Goal: Transaction & Acquisition: Purchase product/service

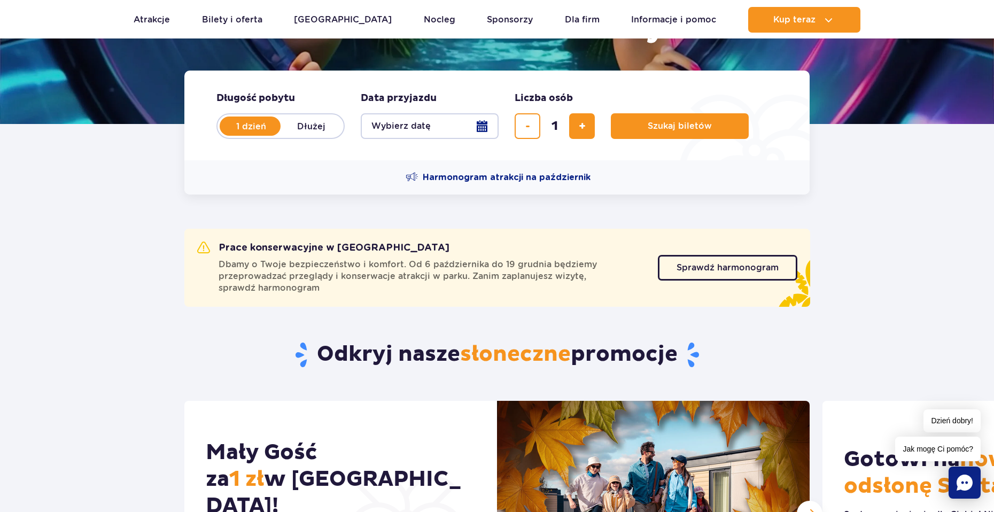
scroll to position [53, 0]
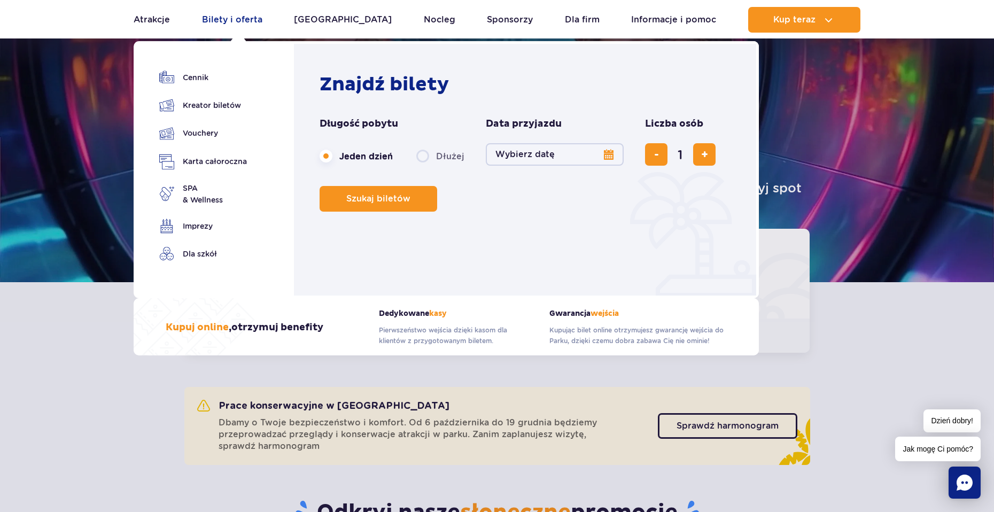
click at [228, 9] on link "Bilety i oferta" at bounding box center [232, 20] width 60 height 26
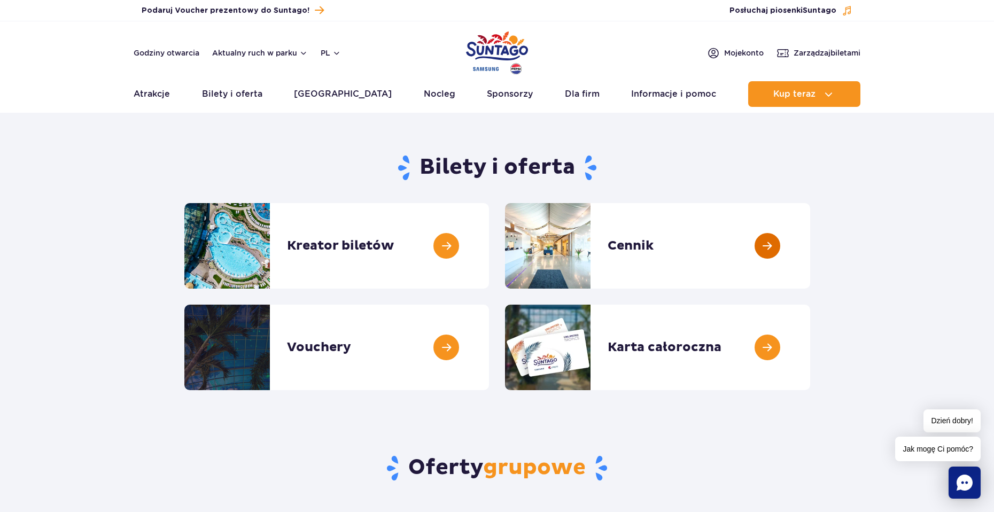
click at [810, 251] on link at bounding box center [810, 245] width 0 height 85
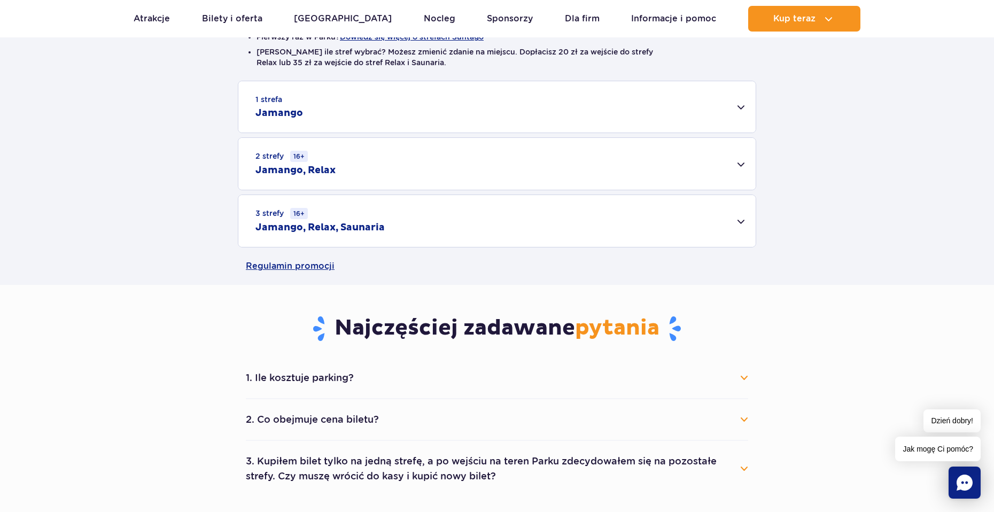
scroll to position [321, 0]
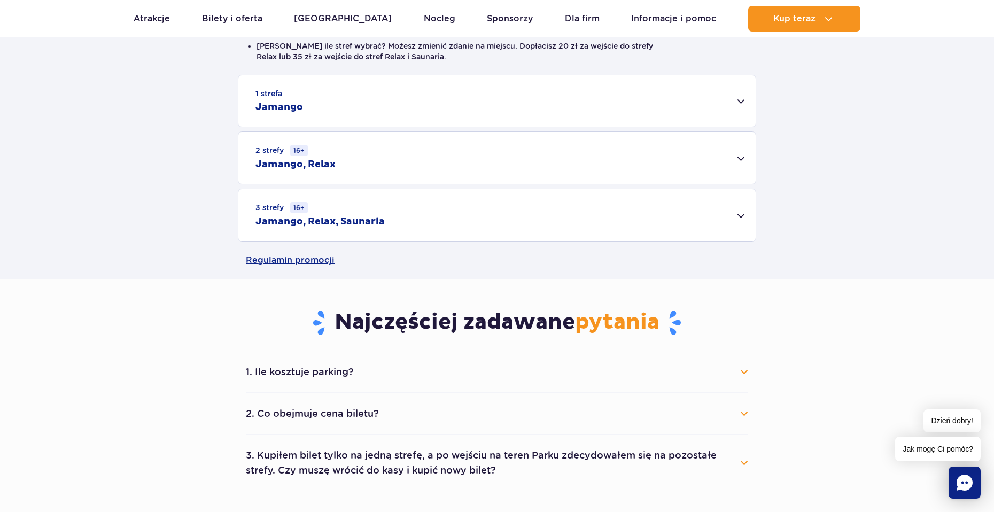
click at [390, 227] on div "3 strefy 16+ Jamango, Relax, Saunaria" at bounding box center [496, 215] width 517 height 52
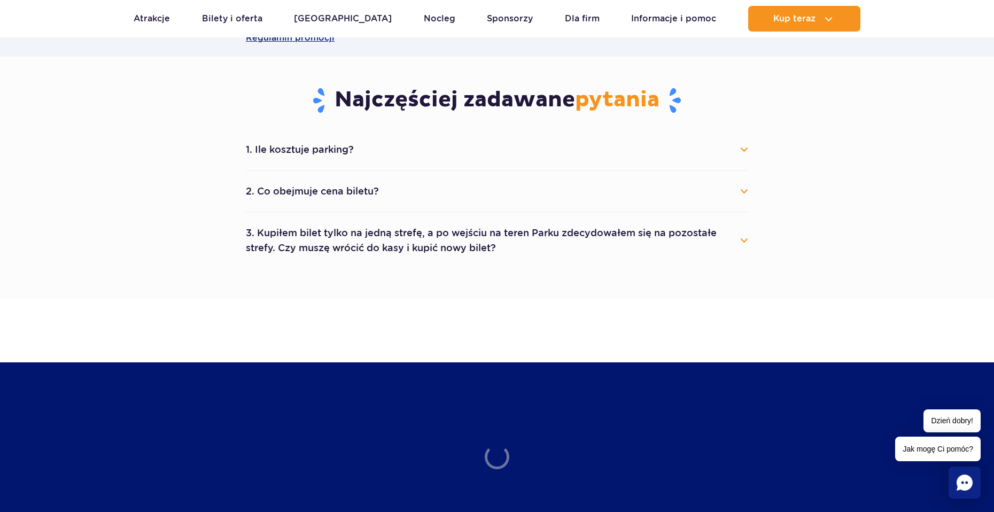
scroll to position [694, 0]
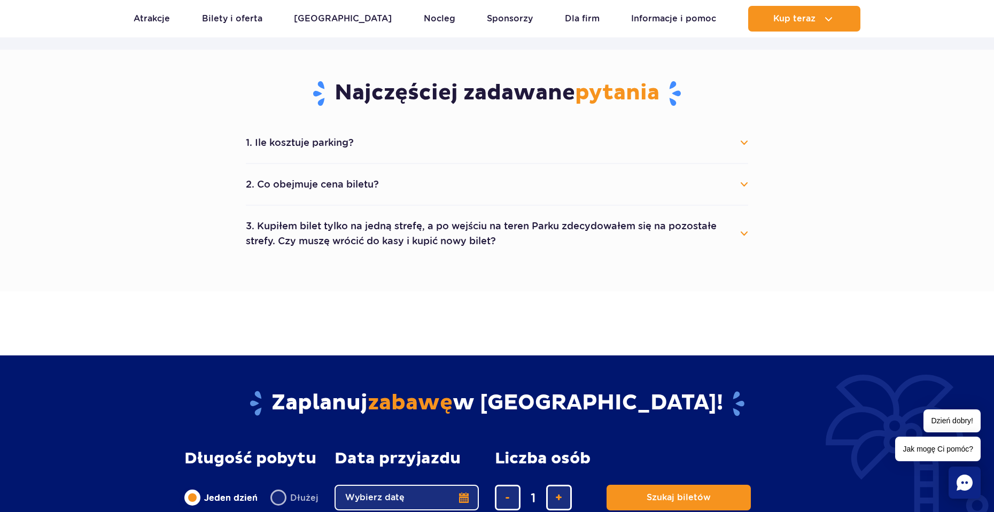
click at [316, 186] on button "2. Co obejmuje cena biletu?" at bounding box center [497, 185] width 502 height 24
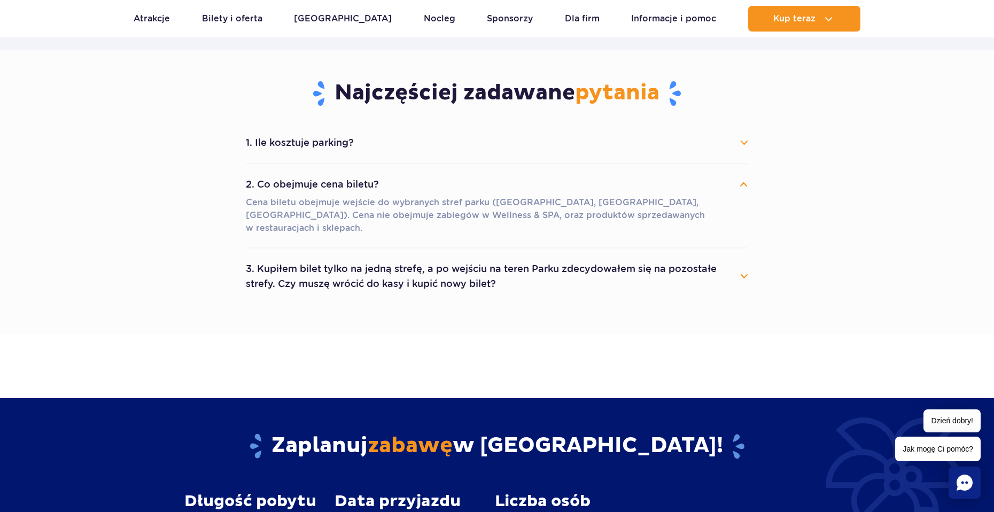
click at [316, 182] on button "2. Co obejmuje cena biletu?" at bounding box center [497, 185] width 502 height 24
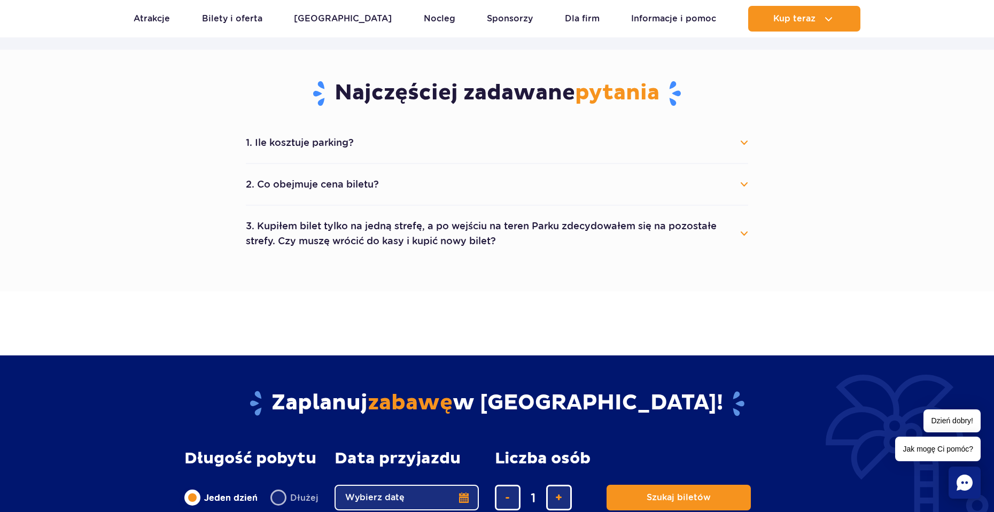
click at [318, 144] on button "1. Ile kosztuje parking?" at bounding box center [497, 143] width 502 height 24
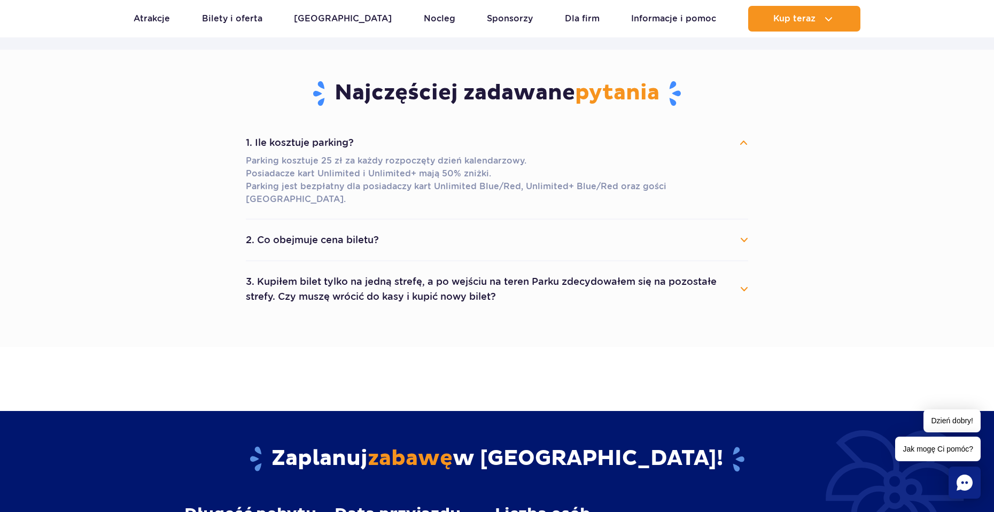
click at [314, 137] on button "1. Ile kosztuje parking?" at bounding box center [497, 143] width 502 height 24
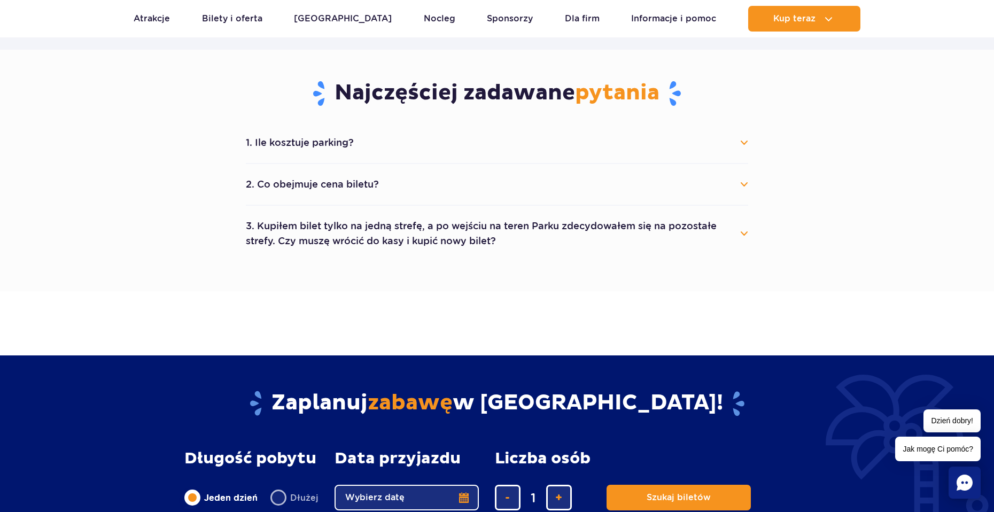
click at [307, 142] on button "1. Ile kosztuje parking?" at bounding box center [497, 143] width 502 height 24
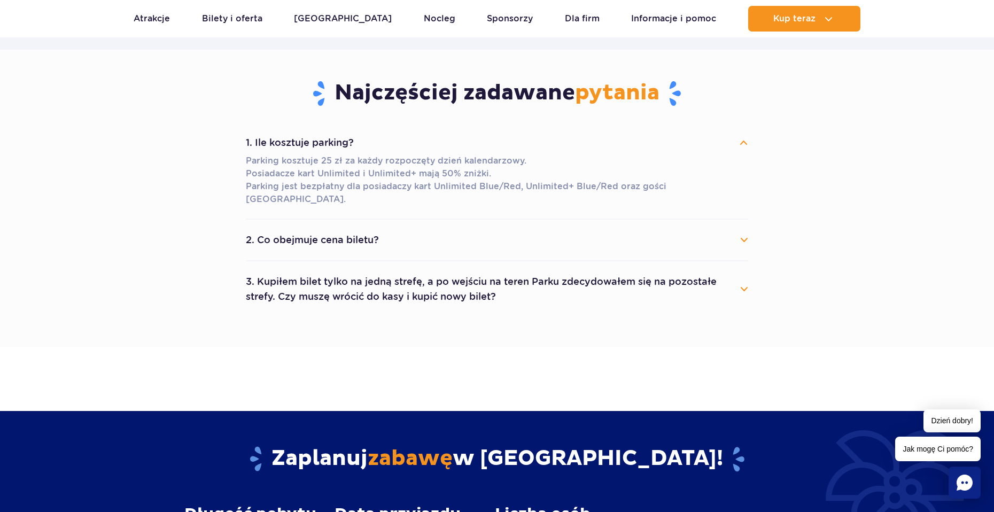
click at [298, 228] on button "2. Co obejmuje cena biletu?" at bounding box center [497, 240] width 502 height 24
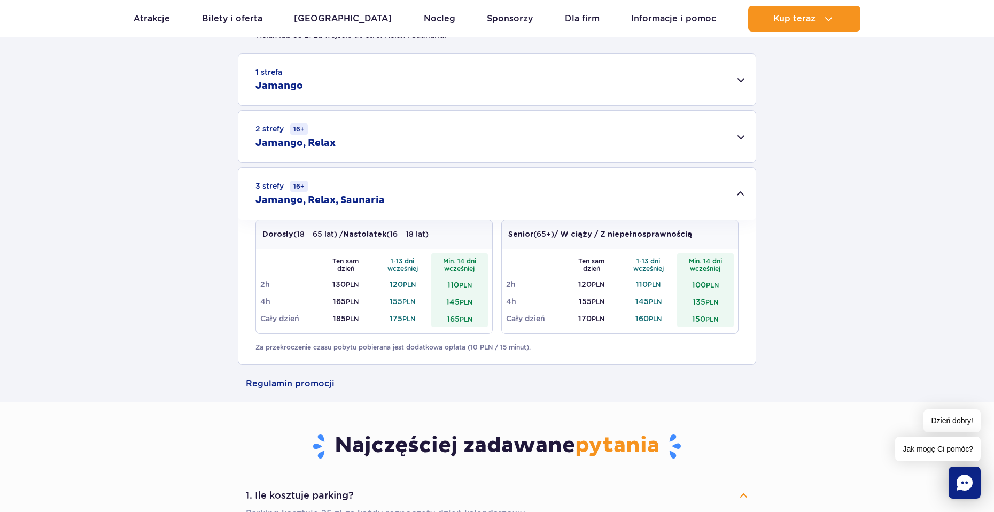
scroll to position [267, 0]
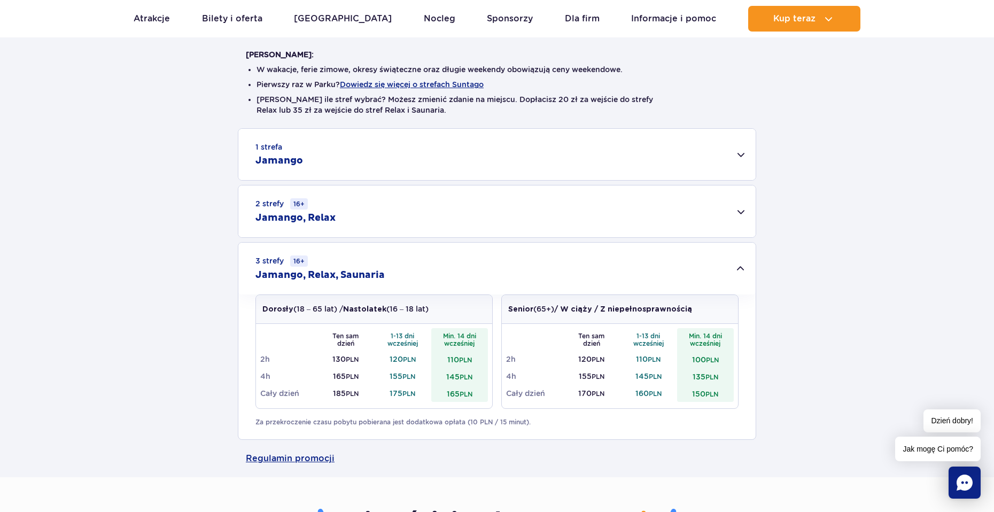
click at [335, 224] on div "2 strefy 16+ Jamango, Relax" at bounding box center [496, 211] width 517 height 52
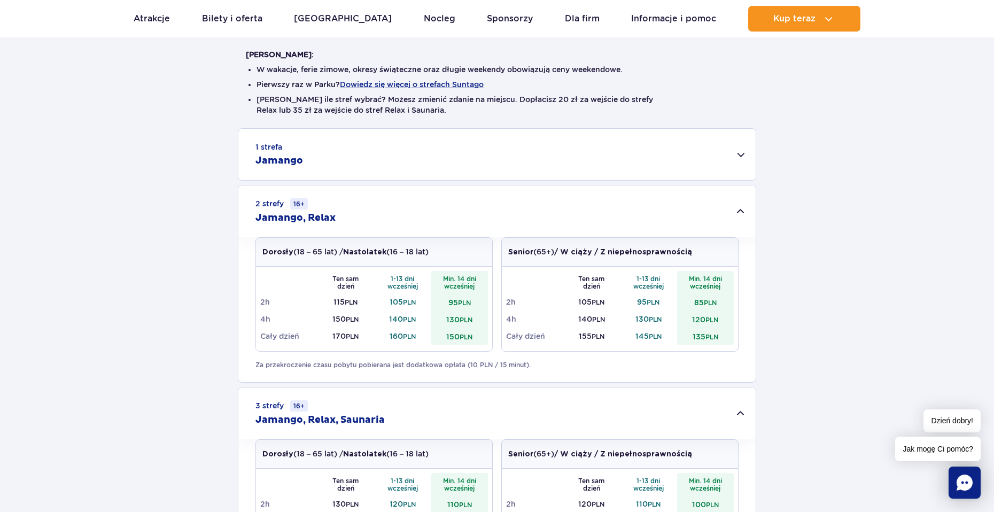
click at [341, 166] on div "1 strefa Jamango" at bounding box center [496, 154] width 517 height 51
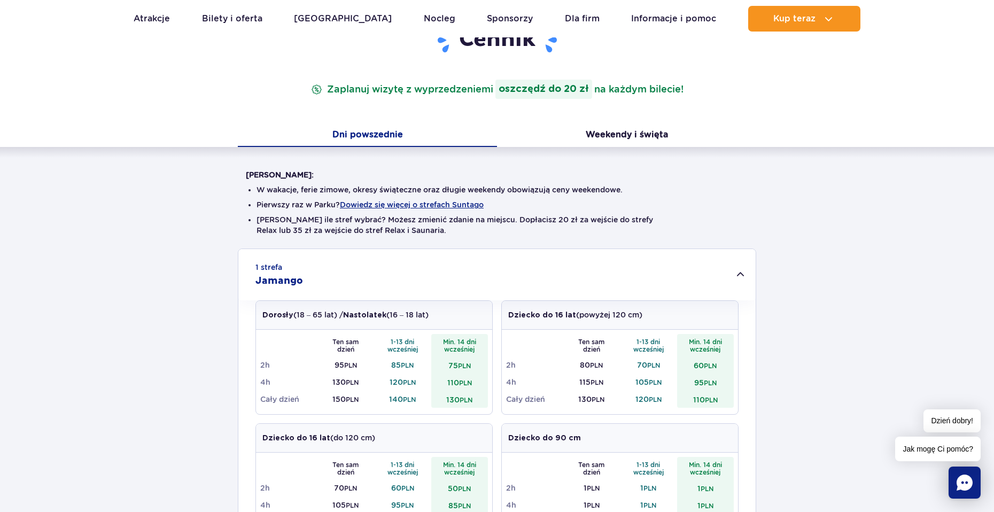
scroll to position [0, 0]
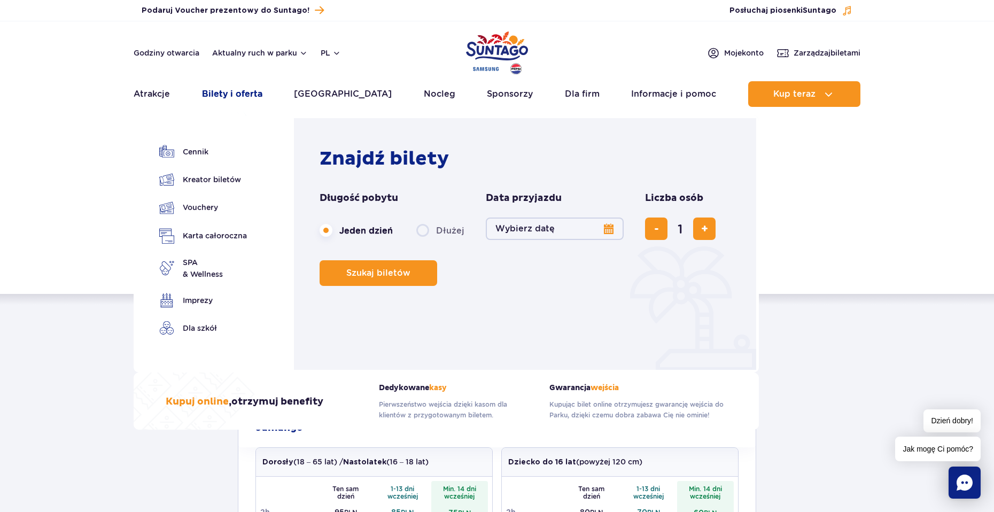
click at [245, 91] on link "Bilety i oferta" at bounding box center [232, 94] width 60 height 26
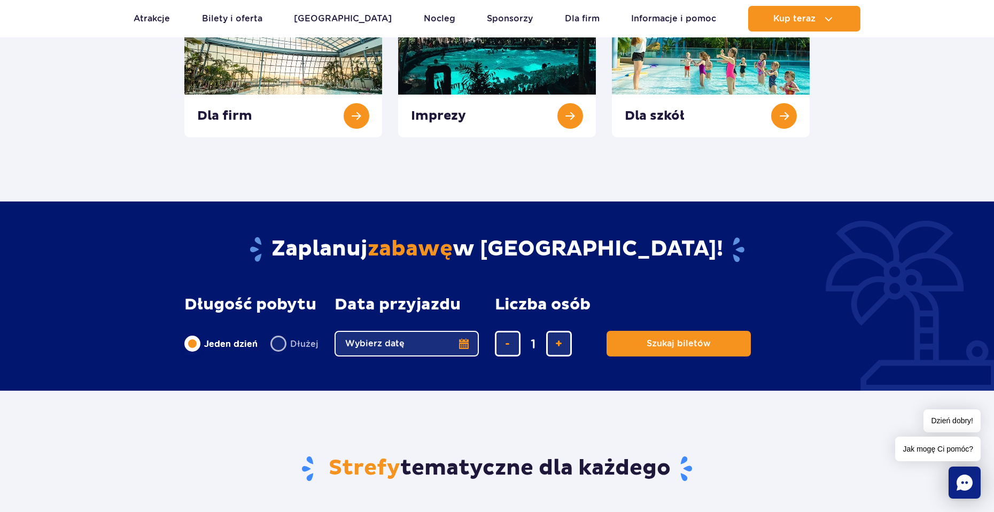
scroll to position [534, 0]
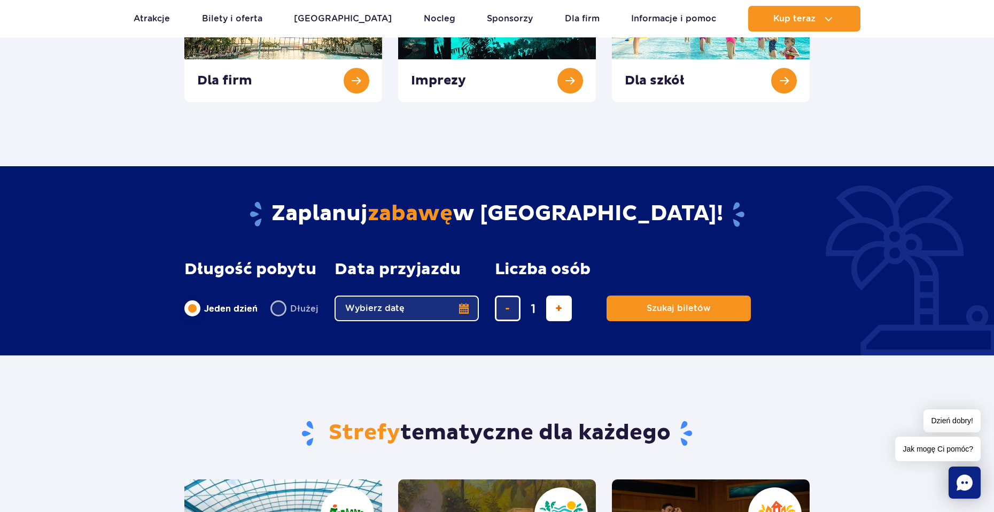
click at [560, 312] on button "dodaj bilet" at bounding box center [559, 308] width 26 height 26
click at [560, 311] on button "dodaj bilet" at bounding box center [559, 308] width 26 height 26
type input "3"
click at [436, 311] on button "Wybierz datę" at bounding box center [406, 308] width 144 height 26
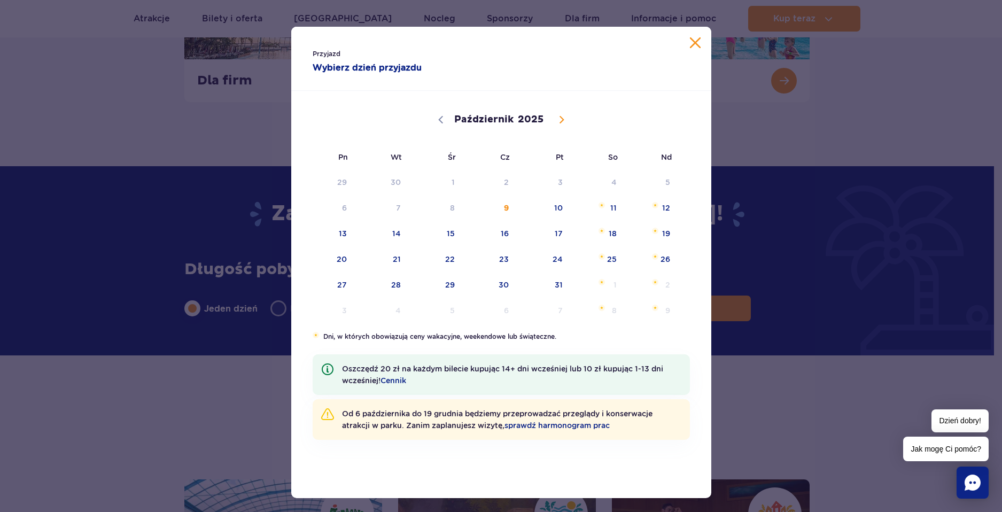
click at [558, 123] on icon at bounding box center [561, 119] width 7 height 7
select select "11"
click at [605, 179] on span "6" at bounding box center [598, 182] width 54 height 25
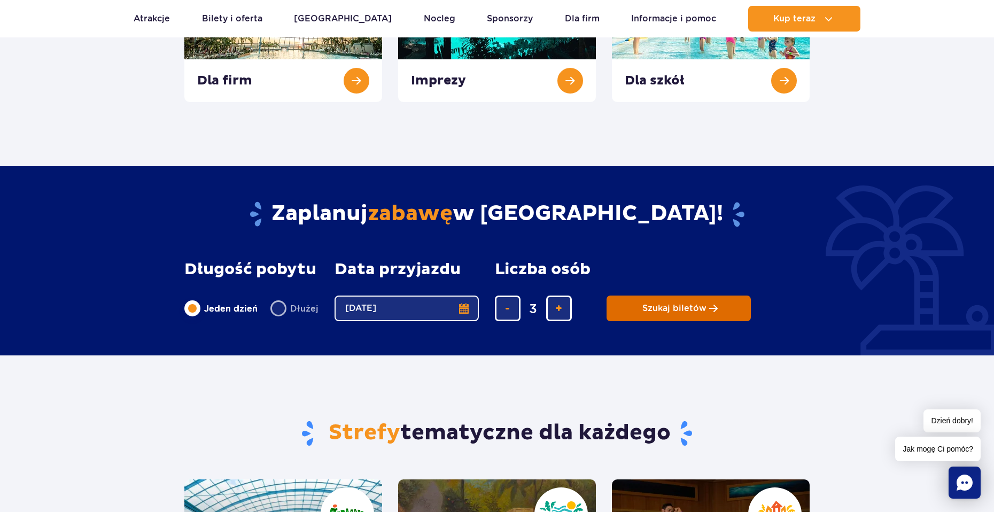
drag, startPoint x: 655, startPoint y: 314, endPoint x: 641, endPoint y: 315, distance: 14.0
click at [654, 314] on button "Szukaj biletów" at bounding box center [678, 308] width 144 height 26
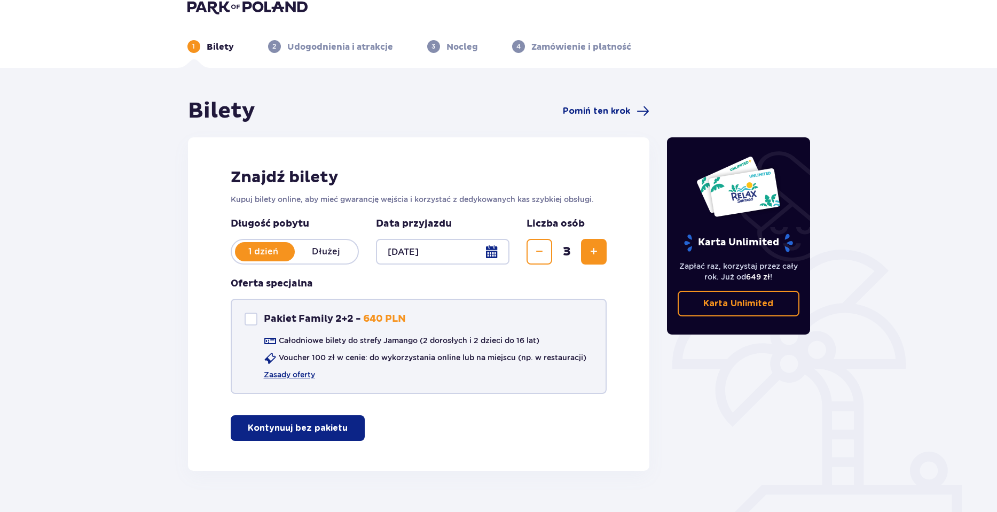
scroll to position [38, 0]
